Goal: Task Accomplishment & Management: Use online tool/utility

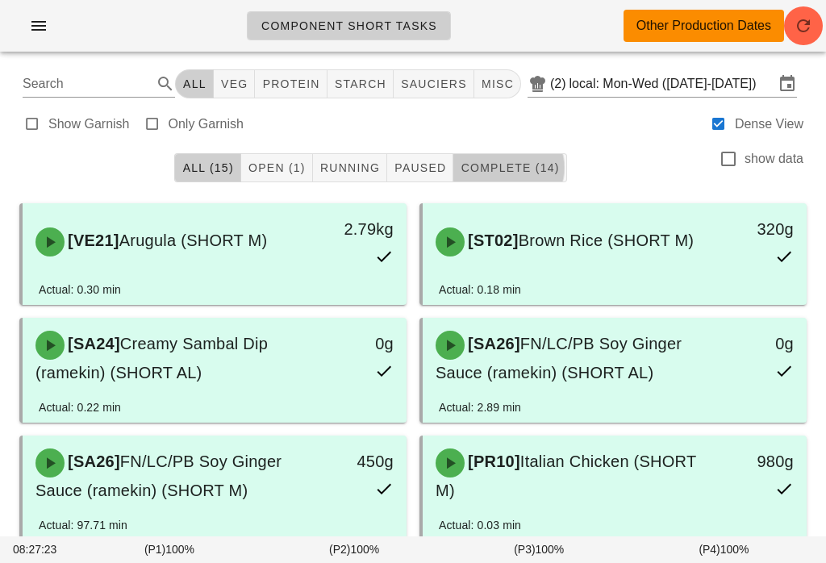
click at [46, 18] on icon "button" at bounding box center [38, 25] width 19 height 19
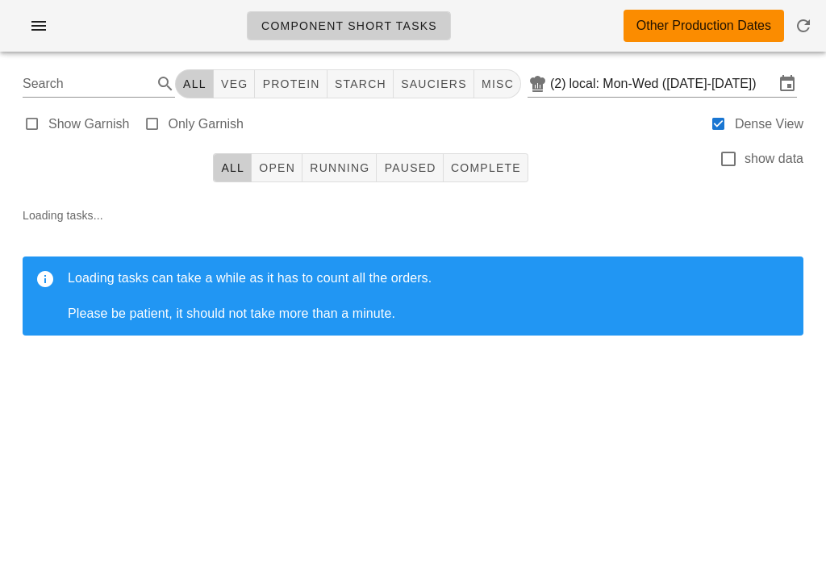
click at [441, 78] on span "sauciers" at bounding box center [433, 83] width 67 height 13
type input "team:sauciers"
click at [637, 65] on div "team:sauciers All veg protein starch sauciers misc (2) local: Mon-Wed (Oct 13-O…" at bounding box center [413, 84] width 807 height 39
click at [640, 85] on input "local: Mon-Wed ([DATE]-[DATE])" at bounding box center [671, 84] width 205 height 26
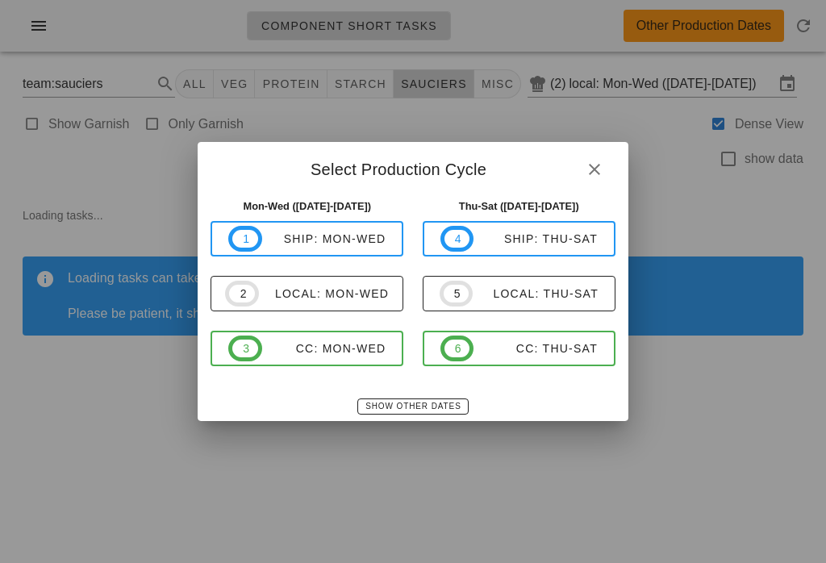
click at [519, 297] on div "local: Thu-Sat" at bounding box center [536, 293] width 126 height 13
type input "local: Thu-Sat (Oct 16-Oct 18)"
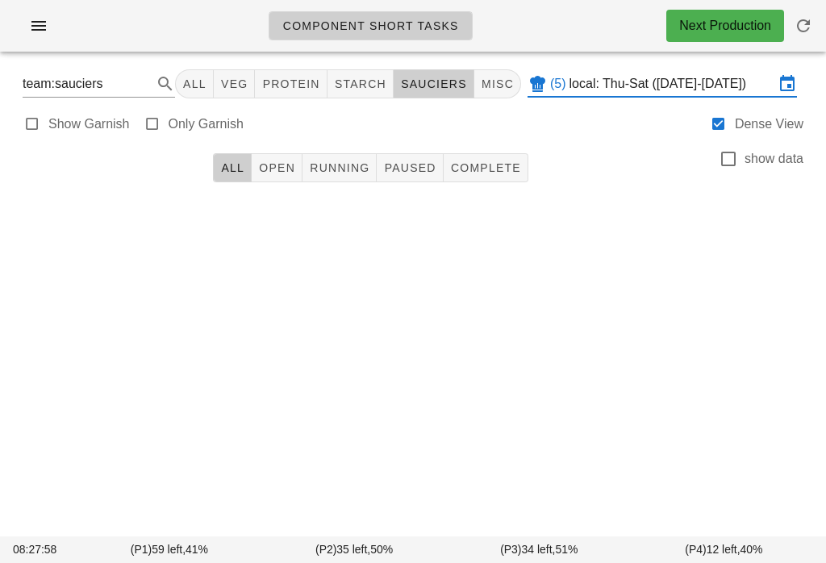
click at [31, 21] on icon "button" at bounding box center [38, 25] width 19 height 19
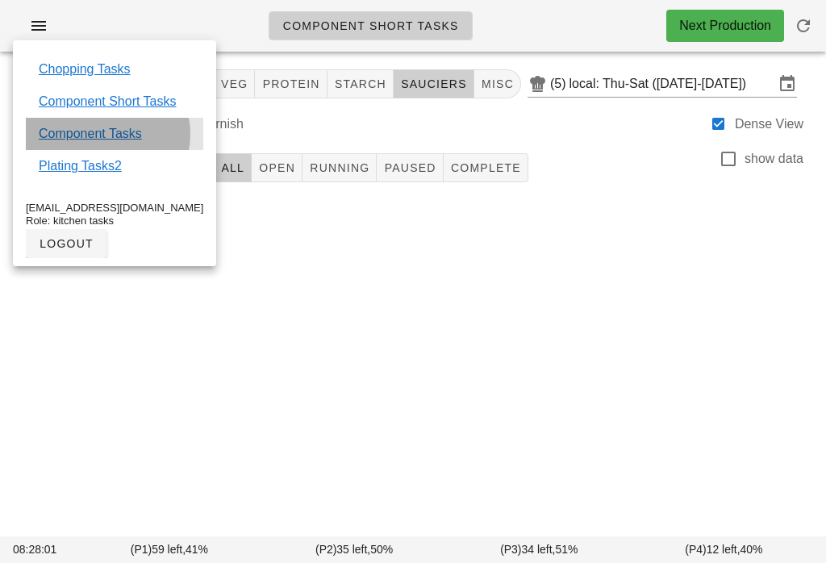
click at [117, 127] on link "Component Tasks" at bounding box center [90, 133] width 103 height 19
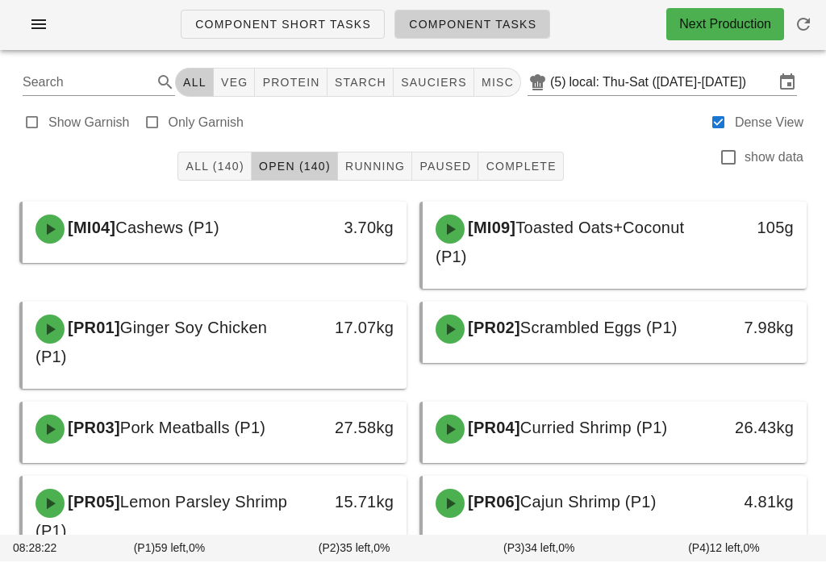
scroll to position [2, 0]
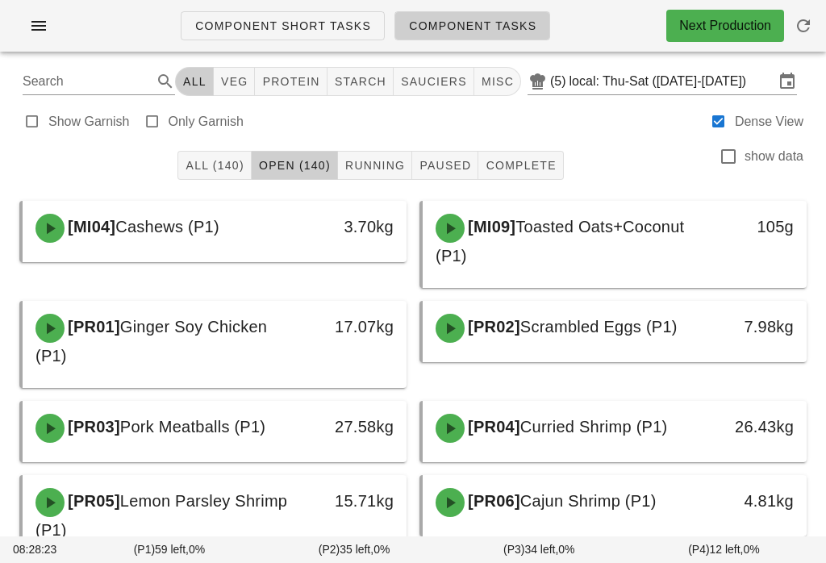
click at [438, 95] on button "sauciers" at bounding box center [434, 81] width 81 height 29
type input "team:sauciers"
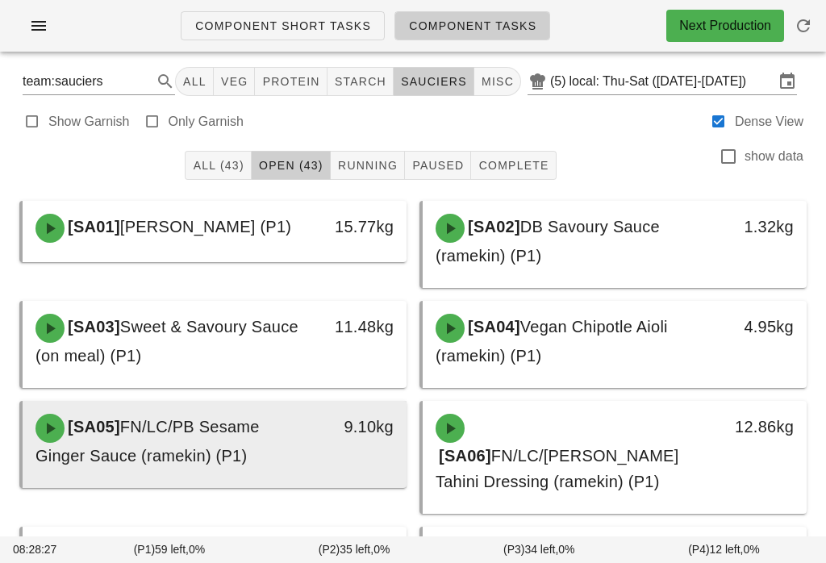
click at [305, 406] on div "[SA05] FN/LC/PB Sesame Ginger Sauce (ramekin) (P1)" at bounding box center [167, 441] width 283 height 74
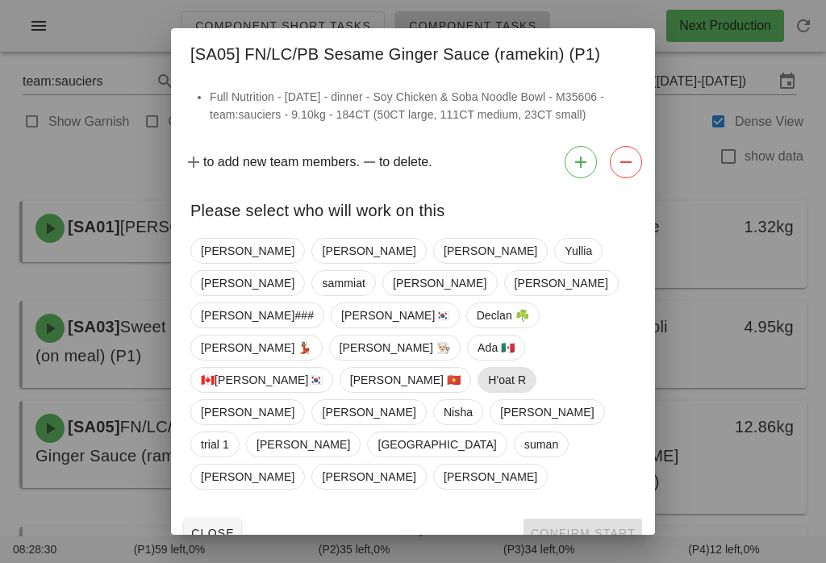
click at [488, 368] on span "H'oat R" at bounding box center [507, 380] width 38 height 24
click at [603, 519] on button "Confirm Start" at bounding box center [582, 533] width 119 height 29
